Goal: Task Accomplishment & Management: Manage account settings

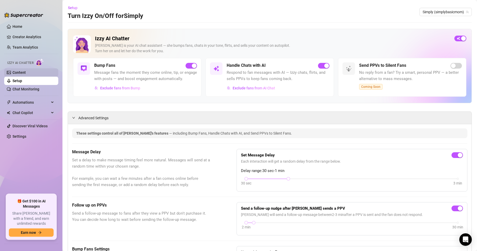
scroll to position [309, 0]
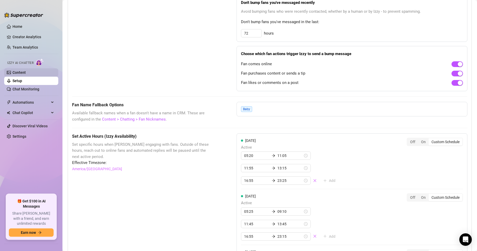
click at [26, 75] on link "Content" at bounding box center [18, 73] width 13 height 4
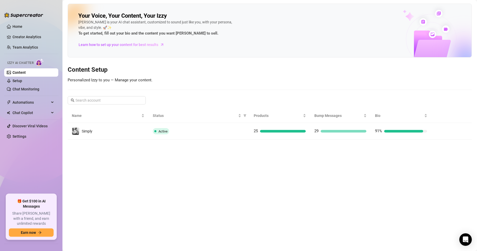
click at [243, 145] on main "Your Voice, Your Content, Your [PERSON_NAME] is your AI chat assistant, customi…" at bounding box center [269, 125] width 415 height 251
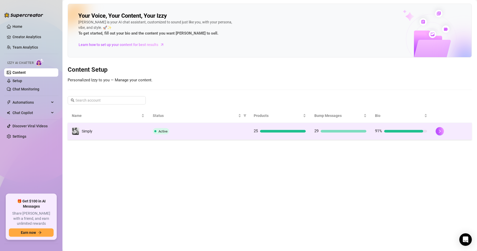
click at [243, 137] on td "Active" at bounding box center [199, 131] width 101 height 17
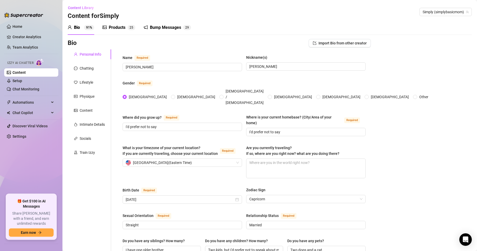
click at [125, 26] on div "Products" at bounding box center [117, 27] width 17 height 6
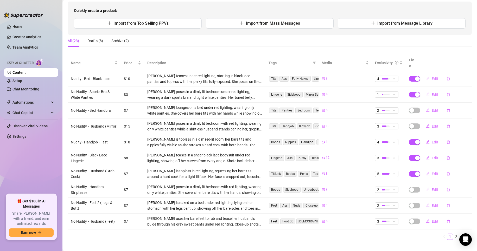
scroll to position [55, 0]
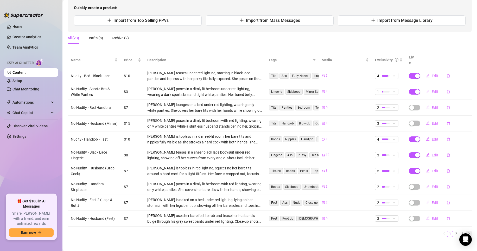
click at [467, 231] on button "button" at bounding box center [469, 234] width 6 height 6
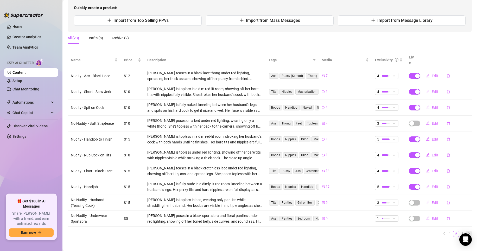
click at [467, 232] on icon "right" at bounding box center [468, 233] width 3 height 3
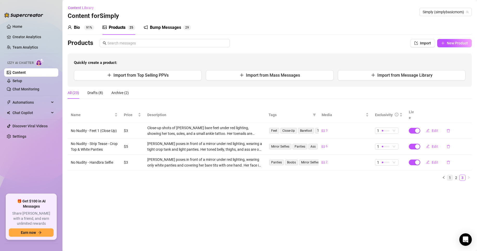
click at [450, 175] on link "1" at bounding box center [450, 178] width 6 height 6
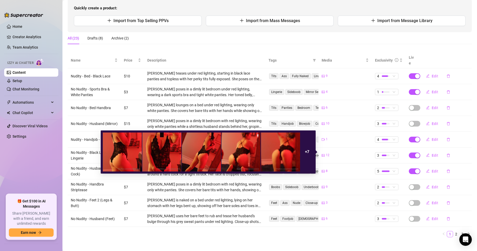
scroll to position [55, 0]
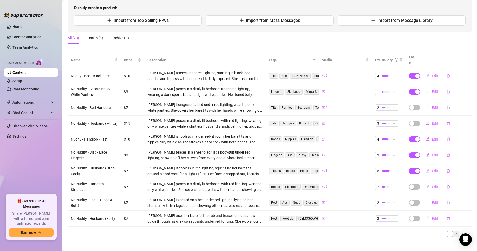
click at [453, 231] on link "2" at bounding box center [456, 234] width 6 height 6
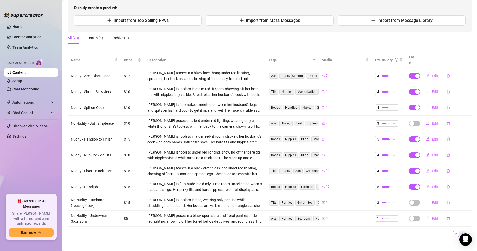
click at [460, 231] on link "3" at bounding box center [463, 234] width 6 height 6
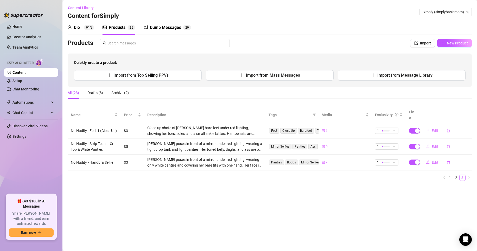
scroll to position [0, 0]
click at [450, 175] on link "1" at bounding box center [450, 178] width 6 height 6
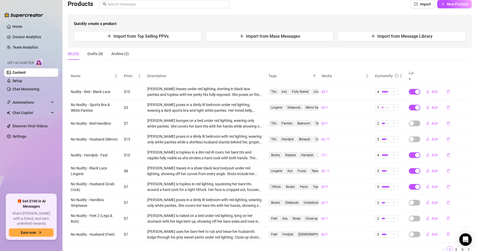
scroll to position [52, 0]
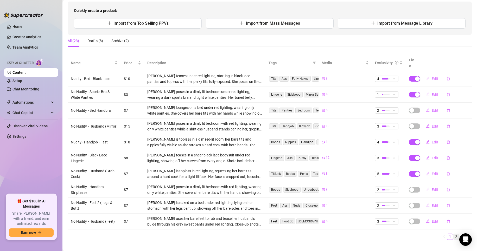
click at [453, 234] on link "2" at bounding box center [456, 237] width 6 height 6
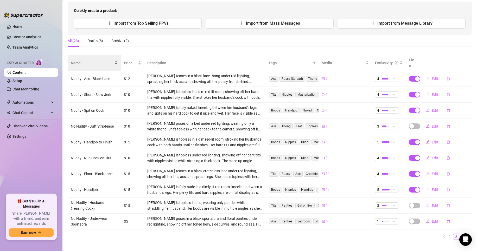
click at [88, 60] on span "Name" at bounding box center [92, 63] width 43 height 6
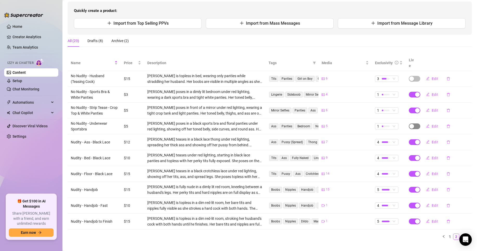
click at [409, 124] on div "button" at bounding box center [411, 126] width 5 height 5
click at [435, 110] on span "Cancel" at bounding box center [431, 108] width 11 height 4
click at [115, 39] on div "Archive (2)" at bounding box center [119, 41] width 17 height 6
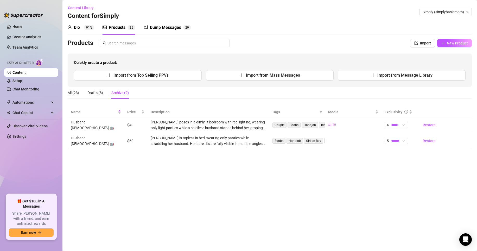
scroll to position [0, 0]
